Goal: Information Seeking & Learning: Learn about a topic

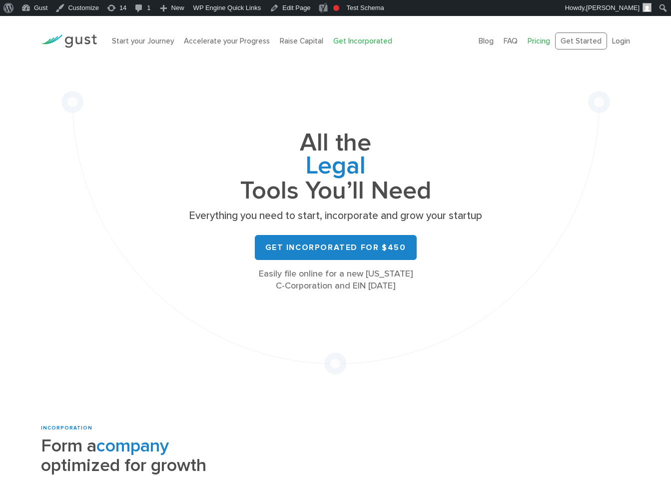
click at [540, 42] on link "Pricing" at bounding box center [539, 40] width 22 height 9
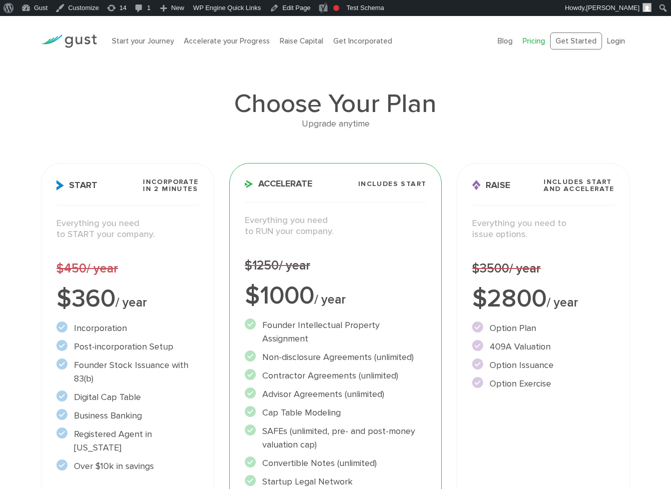
click at [642, 221] on div "Choose Your Plan Upgrade anytime Start Incorporate in 2 Minutes Everything you …" at bounding box center [335, 355] width 671 height 528
